Goal: Task Accomplishment & Management: Use online tool/utility

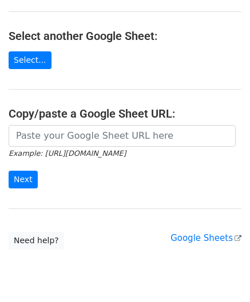
scroll to position [162, 0]
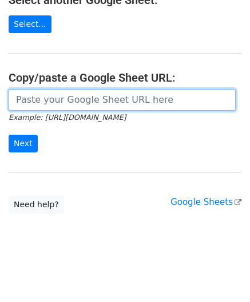
click at [49, 105] on input "url" at bounding box center [122, 100] width 227 height 22
paste input "[URL][DOMAIN_NAME]"
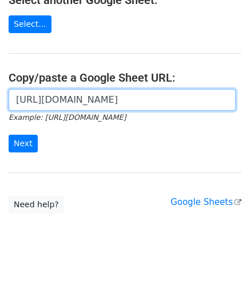
scroll to position [0, 251]
type input "[URL][DOMAIN_NAME]"
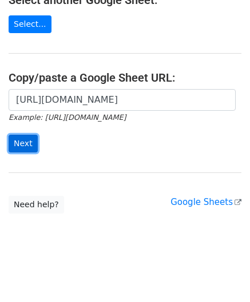
click at [29, 145] on input "Next" at bounding box center [23, 144] width 29 height 18
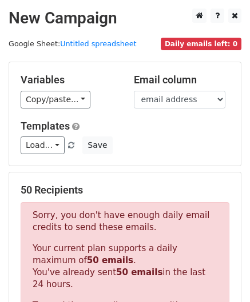
scroll to position [386, 0]
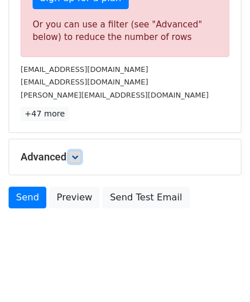
click at [74, 154] on icon at bounding box center [74, 157] width 7 height 7
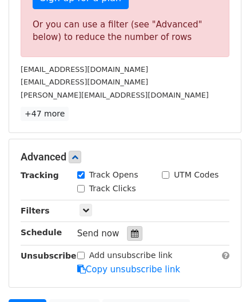
click at [133, 234] on div at bounding box center [134, 233] width 15 height 15
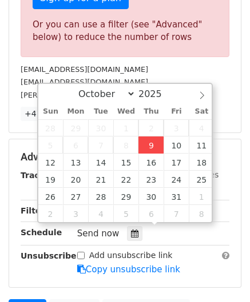
type input "[DATE] 12:00"
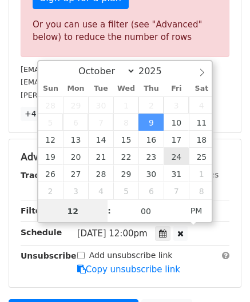
paste input "8"
type input "8"
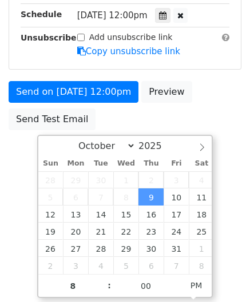
type input "2025-10-09 20:00"
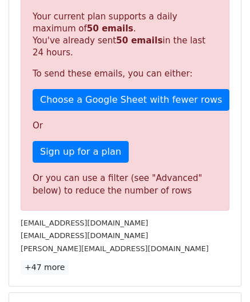
scroll to position [524, 0]
